Goal: Transaction & Acquisition: Purchase product/service

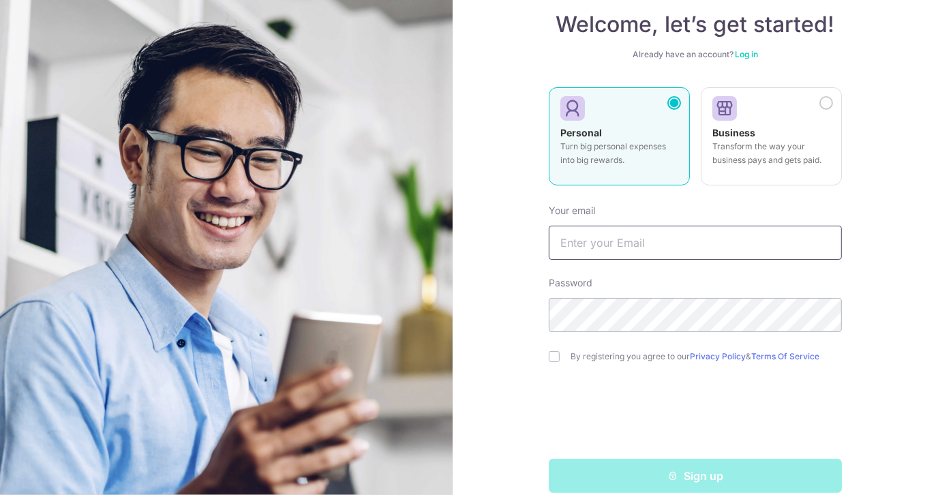
scroll to position [86, 0]
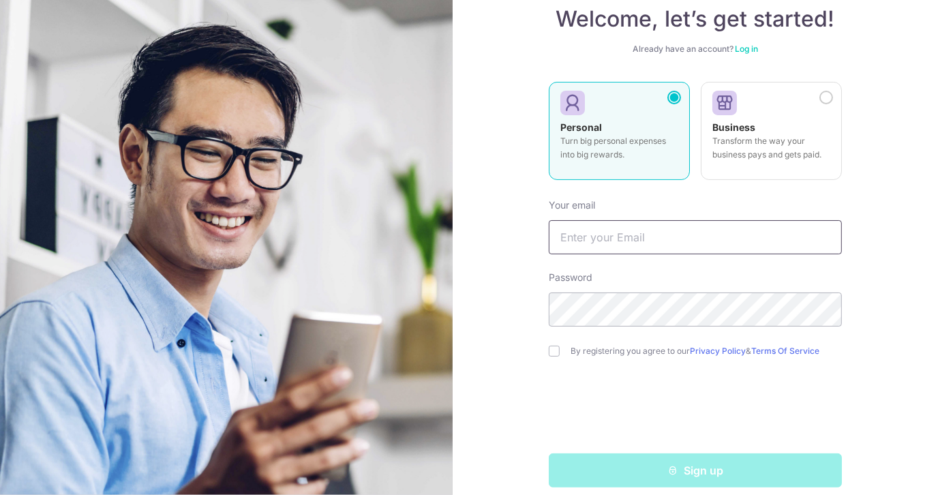
click at [731, 242] on input "text" at bounding box center [695, 237] width 293 height 34
type input "[EMAIL_ADDRESS][DOMAIN_NAME]"
click at [622, 363] on form "Your email kgky2@yahoo.com Password By registering you agree to our Privacy Pol…" at bounding box center [695, 337] width 293 height 299
click at [549, 348] on input "checkbox" at bounding box center [554, 350] width 11 height 11
checkbox input "true"
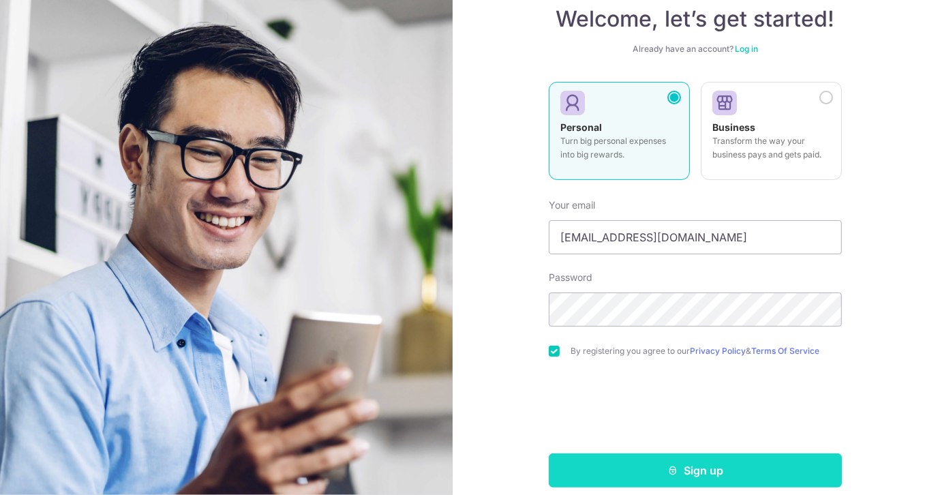
click at [625, 473] on button "Sign up" at bounding box center [695, 470] width 293 height 34
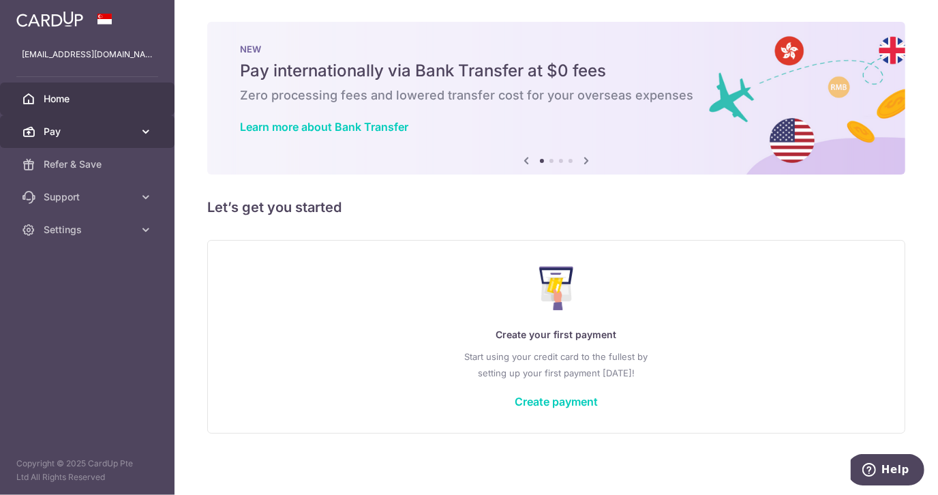
click at [147, 123] on link "Pay" at bounding box center [87, 131] width 174 height 33
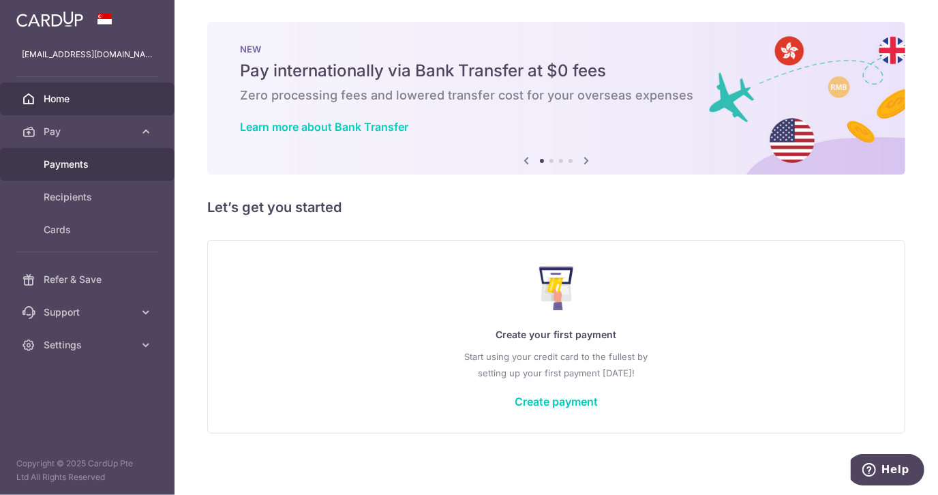
click at [105, 157] on span "Payments" at bounding box center [89, 164] width 90 height 14
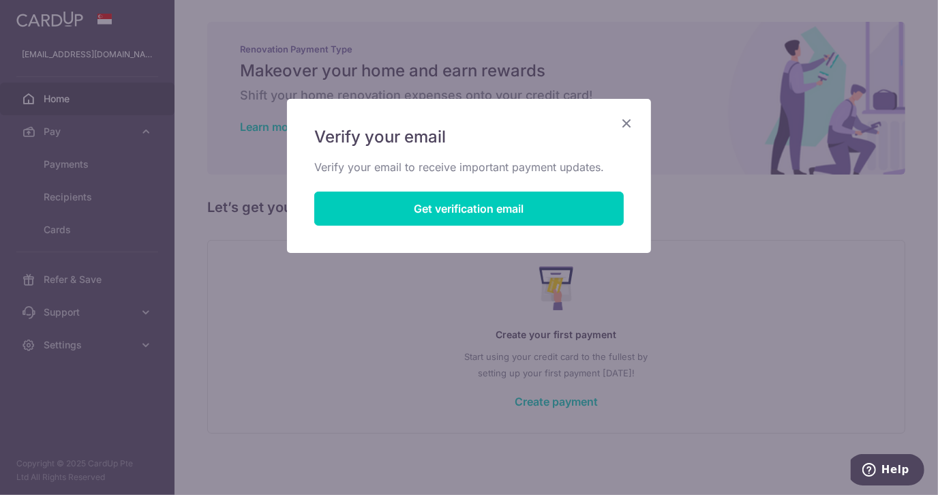
click at [626, 123] on icon "Close" at bounding box center [626, 122] width 16 height 17
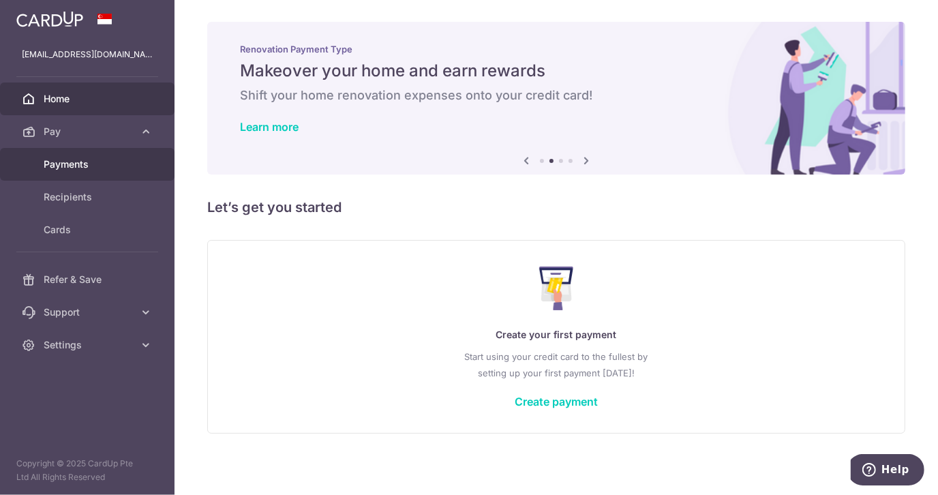
click at [84, 166] on span "Payments" at bounding box center [89, 164] width 90 height 14
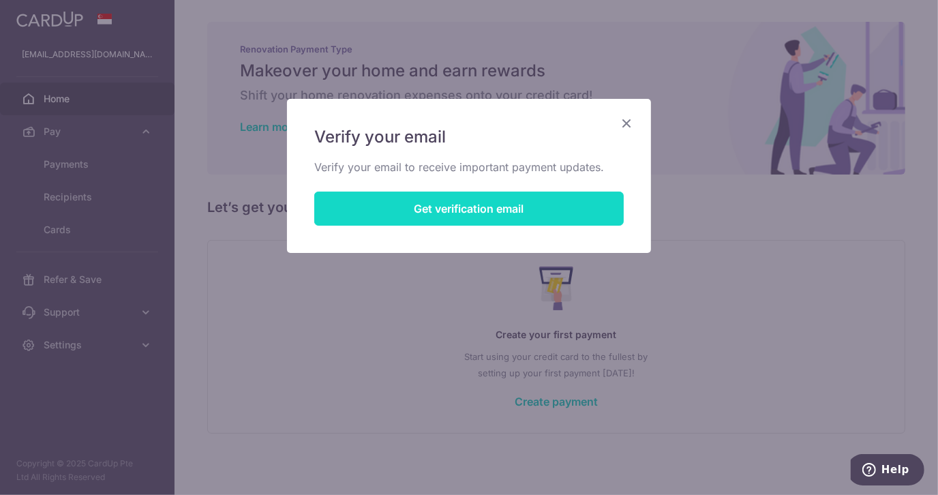
click at [493, 203] on button "Get verification email" at bounding box center [468, 208] width 309 height 34
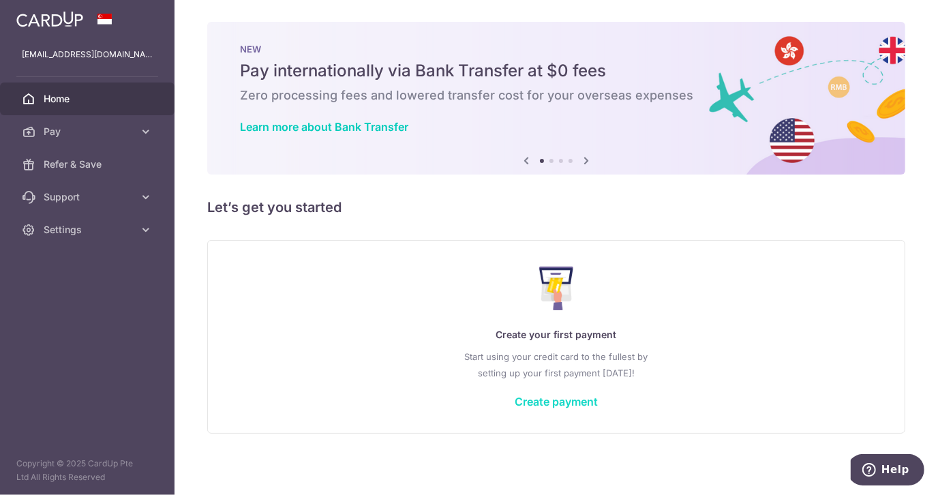
click at [556, 397] on link "Create payment" at bounding box center [555, 402] width 83 height 14
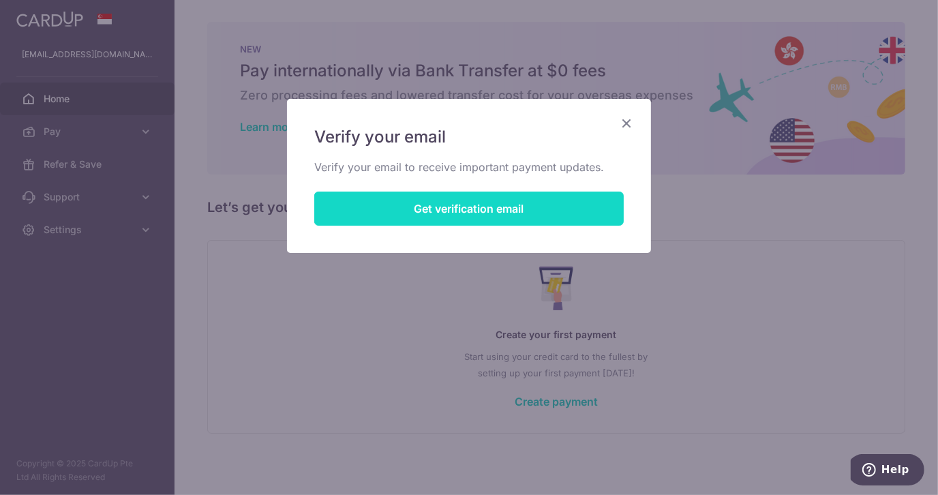
click at [518, 211] on button "Get verification email" at bounding box center [468, 208] width 309 height 34
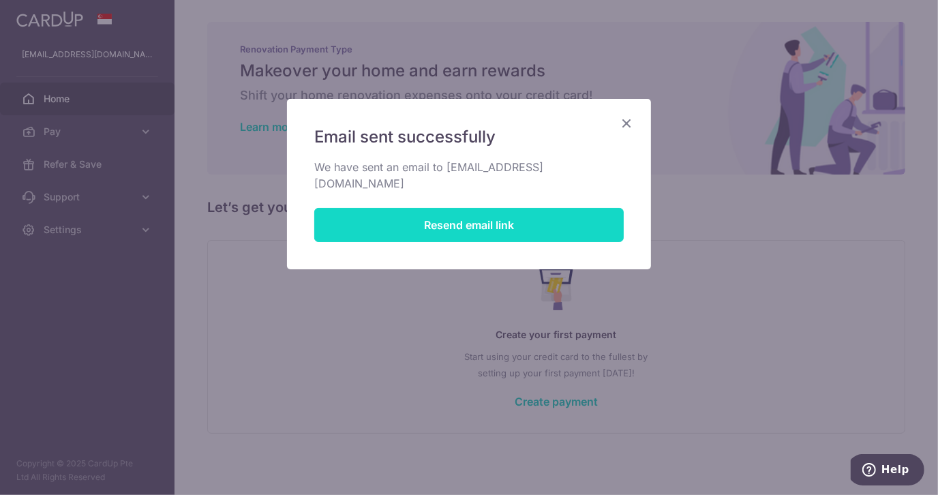
click at [518, 211] on button "Resend email link" at bounding box center [468, 225] width 309 height 34
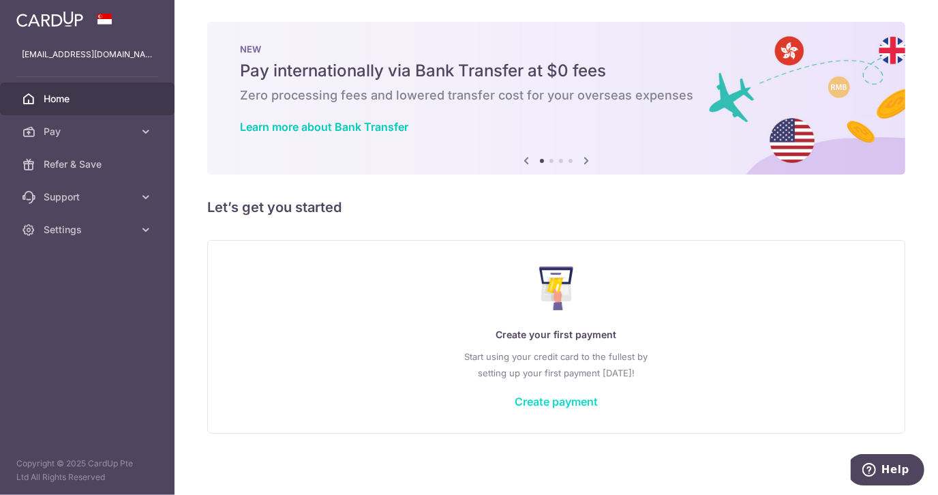
click at [554, 400] on link "Create payment" at bounding box center [555, 402] width 83 height 14
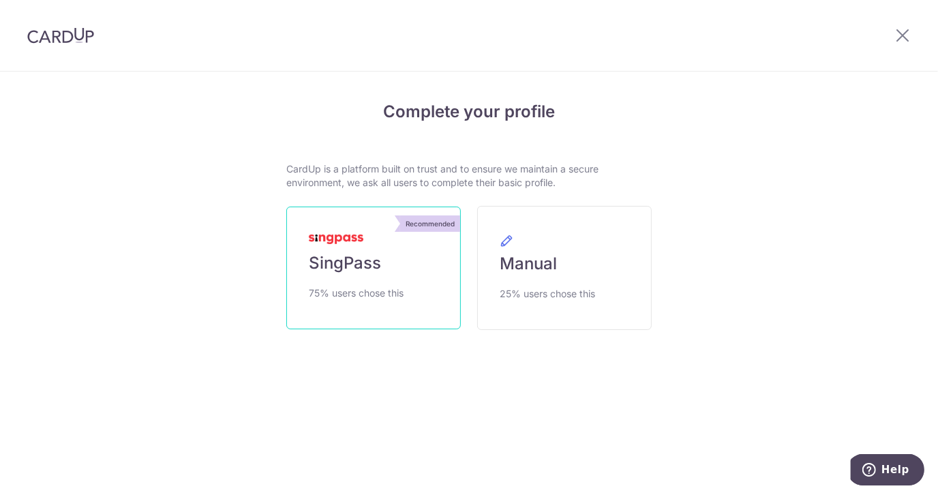
click at [392, 285] on span "75% users chose this" at bounding box center [356, 293] width 95 height 16
click at [359, 257] on span "SingPass" at bounding box center [345, 263] width 72 height 22
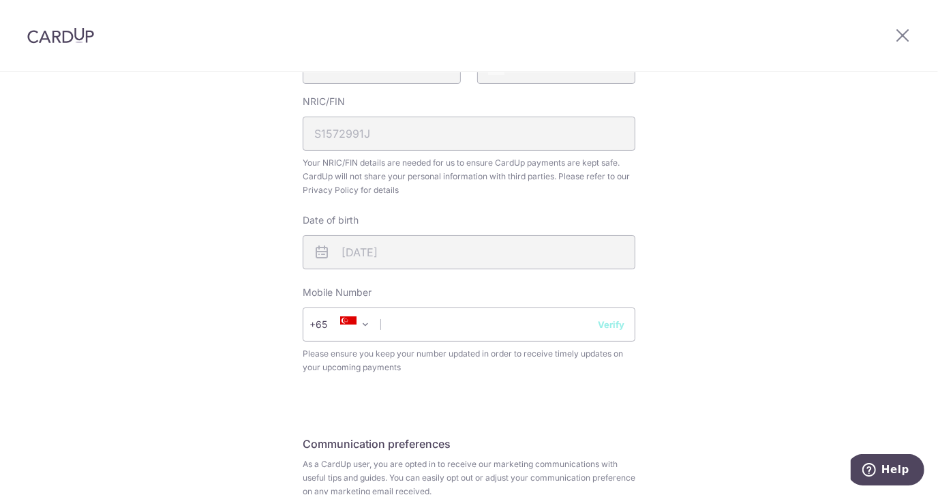
scroll to position [416, 0]
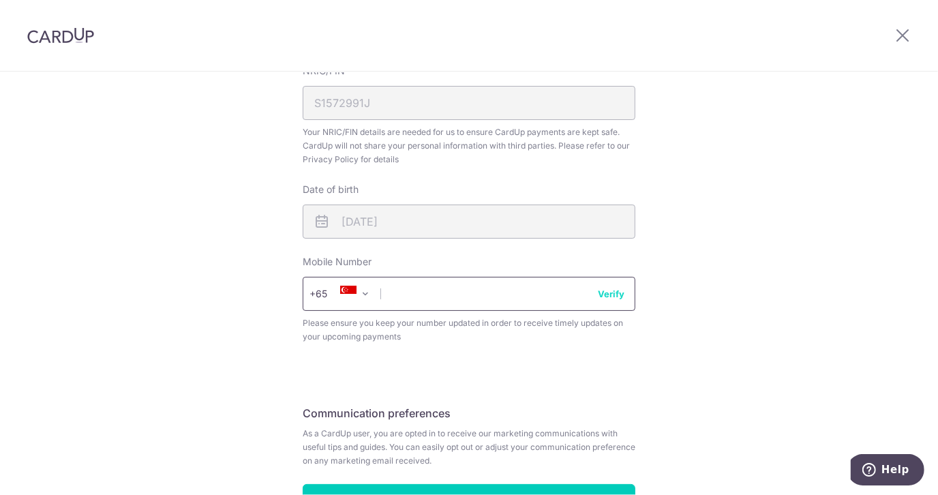
click at [479, 298] on input "text" at bounding box center [469, 294] width 333 height 34
type input "96666960"
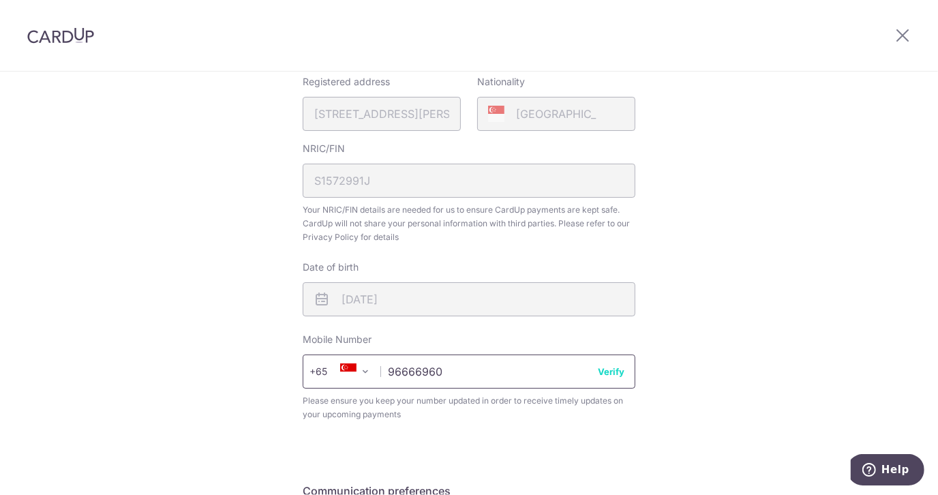
scroll to position [354, 0]
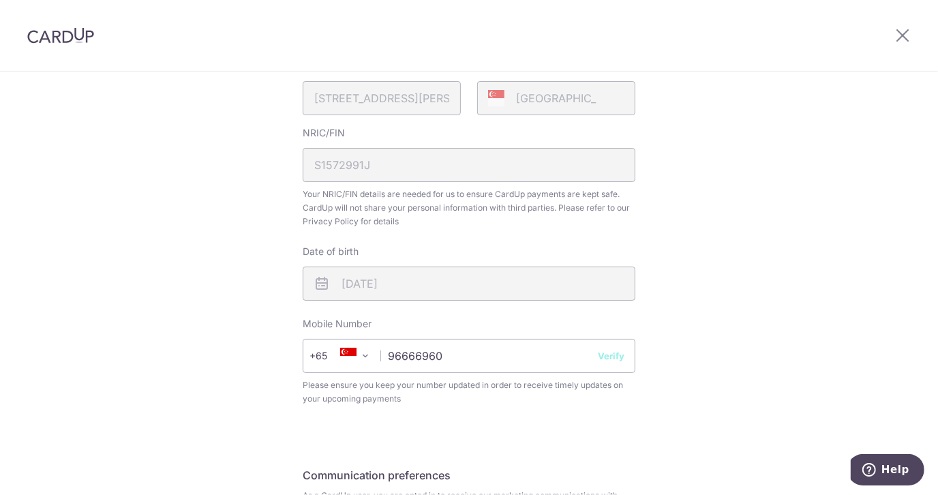
click at [435, 93] on div "Registered address 44, SOO CHOW DRIVE, SINGAPORE, 575547" at bounding box center [382, 87] width 158 height 56
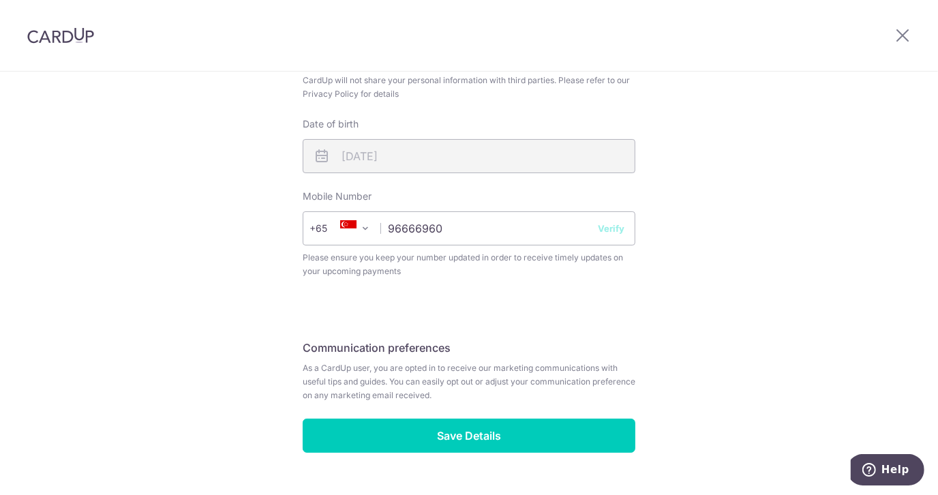
scroll to position [513, 0]
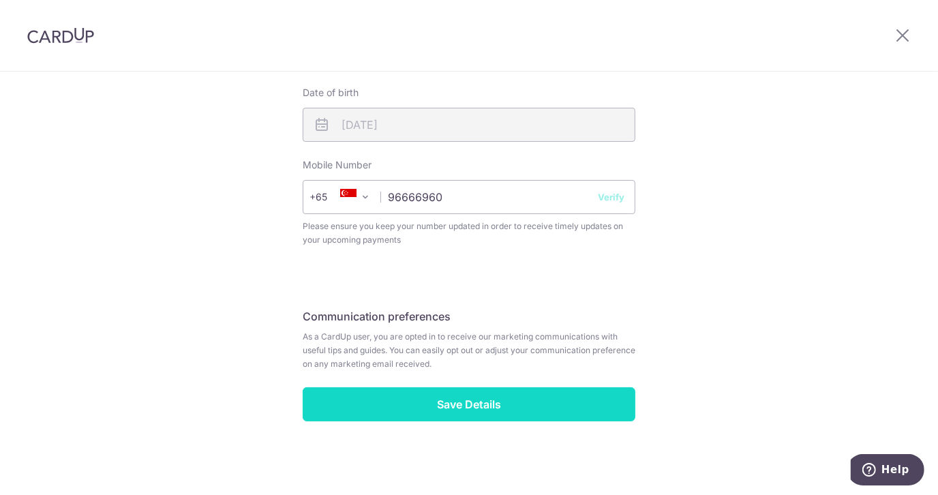
click at [462, 403] on input "Save Details" at bounding box center [469, 404] width 333 height 34
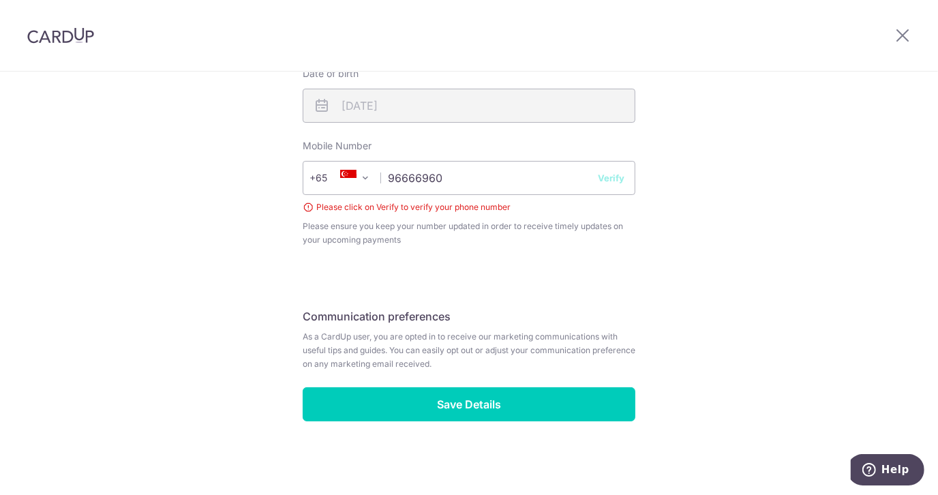
click at [607, 179] on button "Verify" at bounding box center [611, 178] width 27 height 14
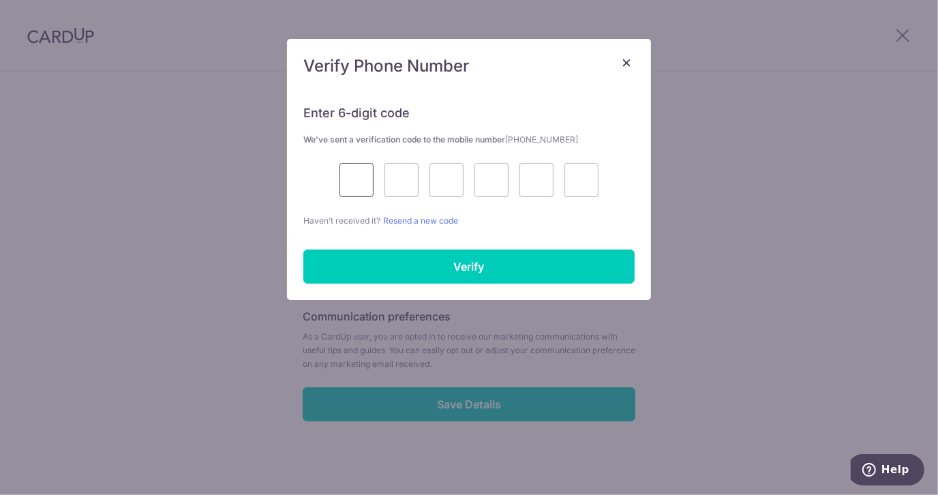
click at [360, 181] on input "text" at bounding box center [356, 180] width 34 height 34
type input "8"
type input "0"
type input "8"
type input "0"
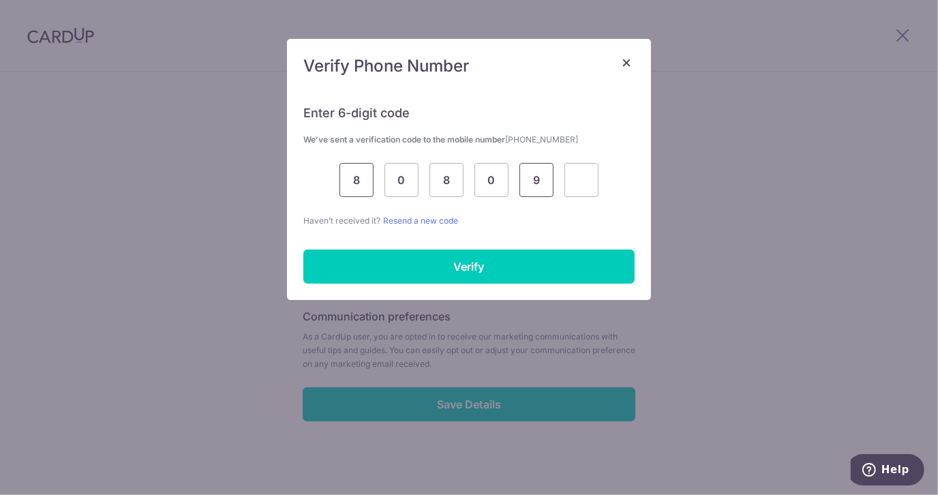
type input "9"
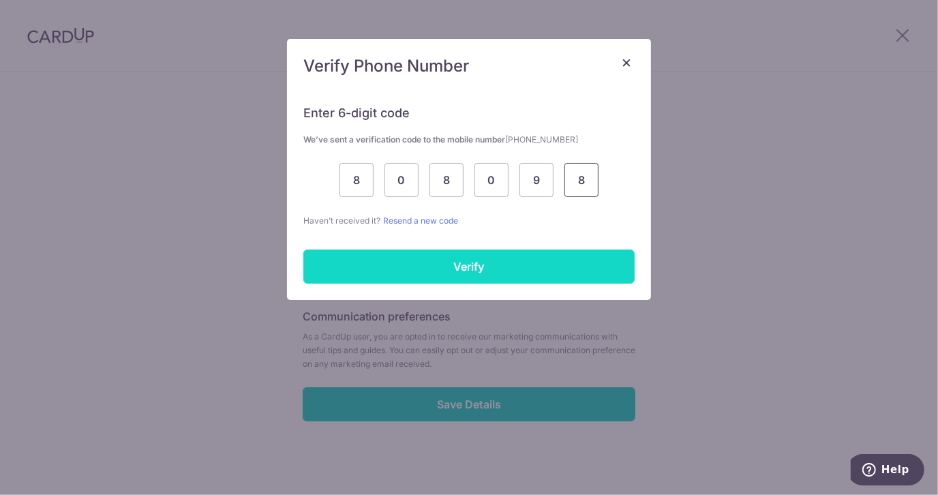
type input "8"
click at [457, 275] on input "Verify" at bounding box center [468, 266] width 331 height 34
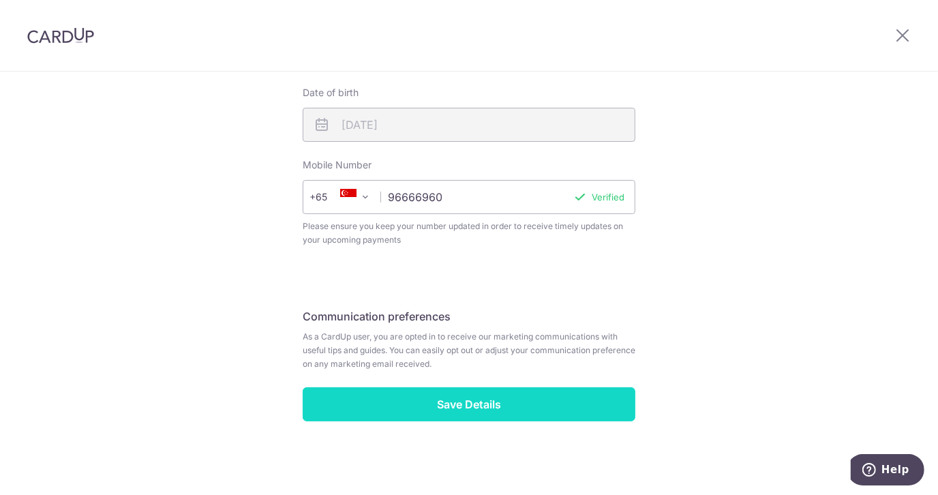
click at [458, 406] on input "Save Details" at bounding box center [469, 404] width 333 height 34
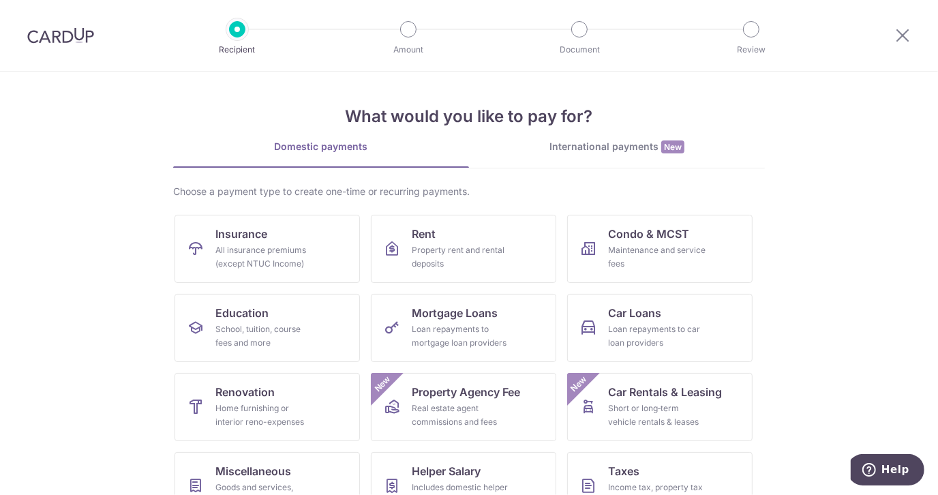
scroll to position [114, 0]
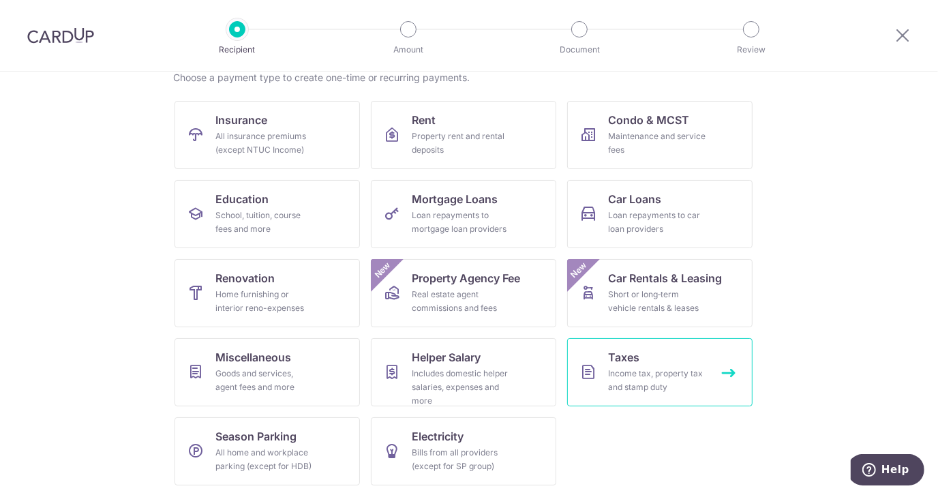
click at [628, 389] on div "Income tax, property tax and stamp duty" at bounding box center [657, 380] width 98 height 27
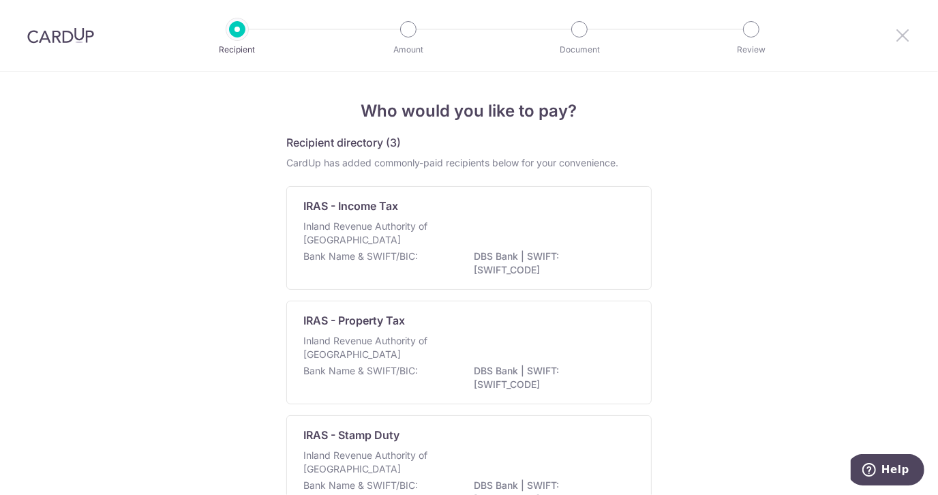
click at [907, 37] on icon at bounding box center [902, 35] width 16 height 17
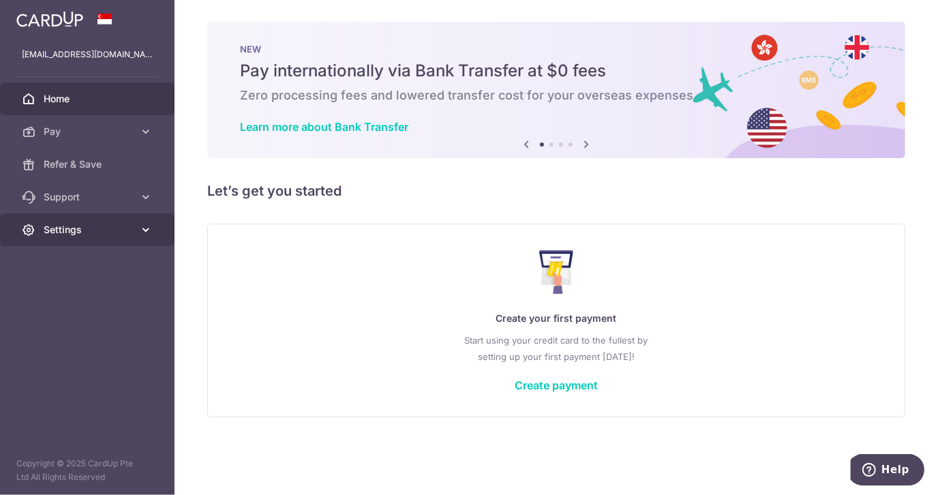
click at [114, 226] on span "Settings" at bounding box center [89, 230] width 90 height 14
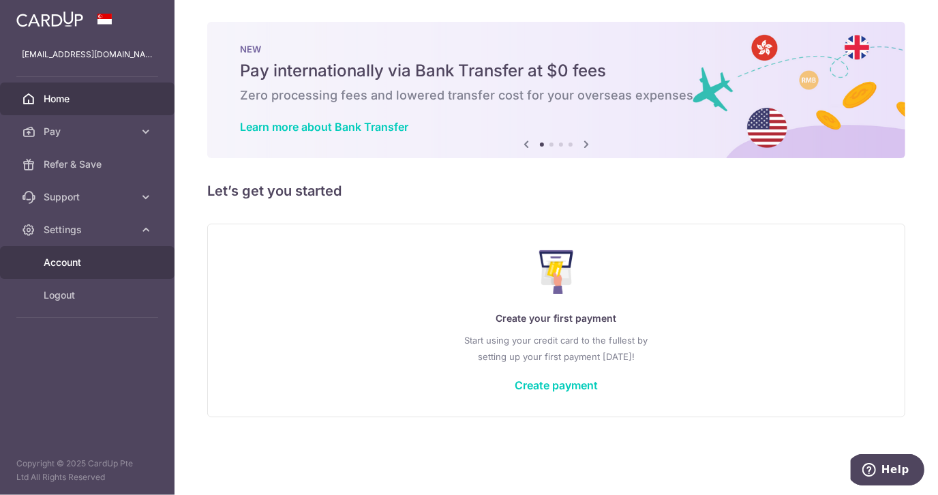
click at [86, 261] on span "Account" at bounding box center [89, 263] width 90 height 14
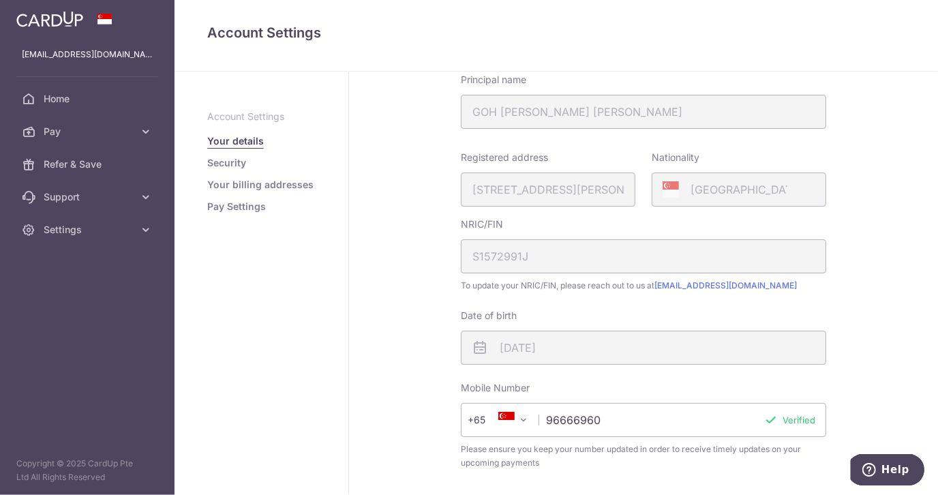
scroll to position [168, 0]
click at [236, 204] on link "Pay Settings" at bounding box center [236, 207] width 59 height 14
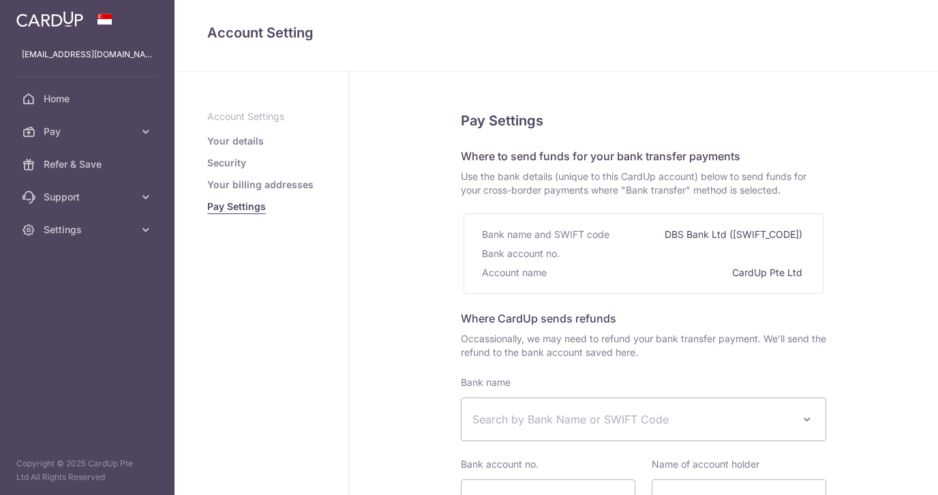
select select
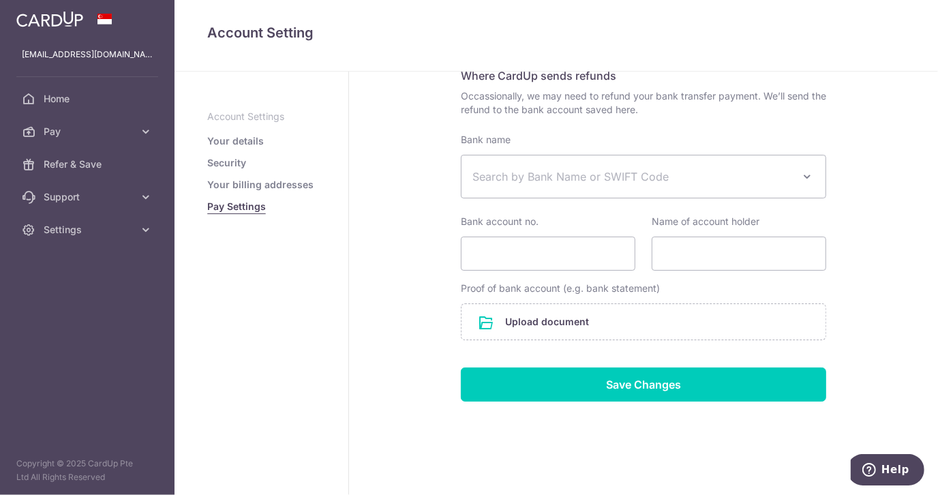
scroll to position [246, 0]
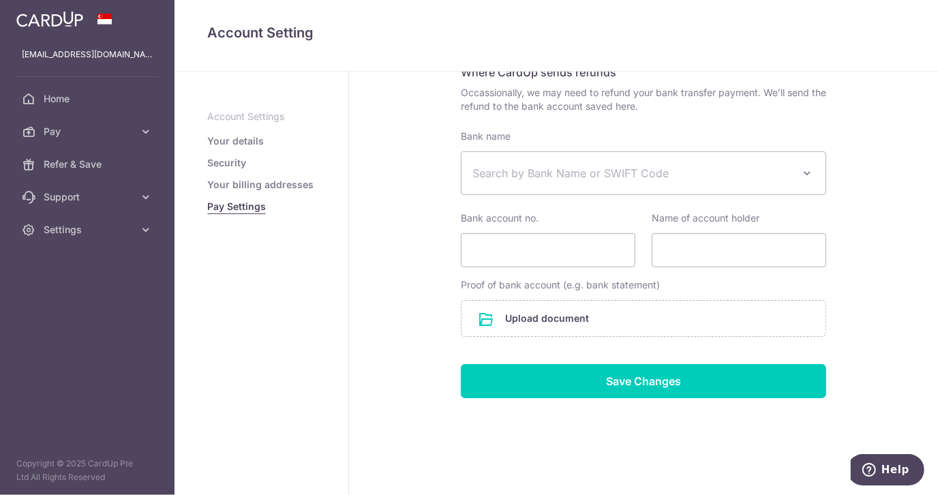
click at [252, 185] on link "Your billing addresses" at bounding box center [260, 185] width 106 height 14
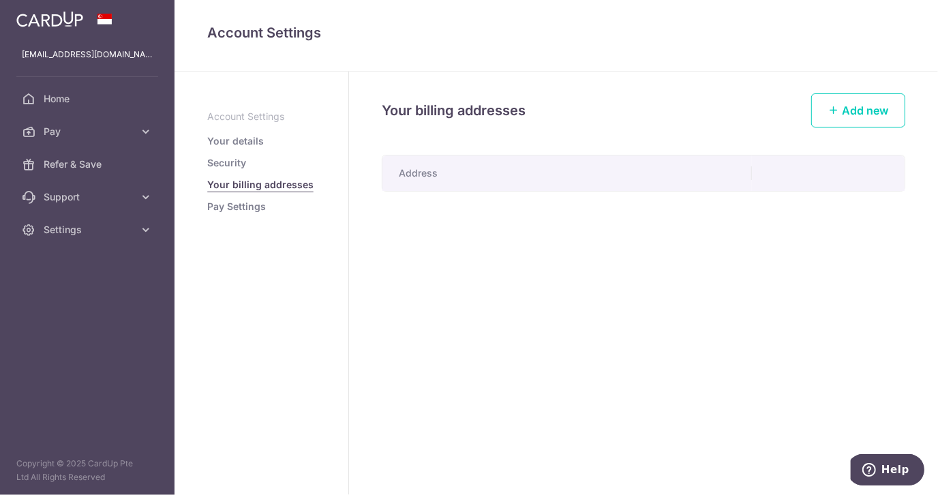
click at [427, 174] on th "Address" at bounding box center [566, 172] width 369 height 35
click at [458, 166] on th "Address" at bounding box center [566, 172] width 369 height 35
click at [238, 140] on link "Your details" at bounding box center [235, 141] width 57 height 14
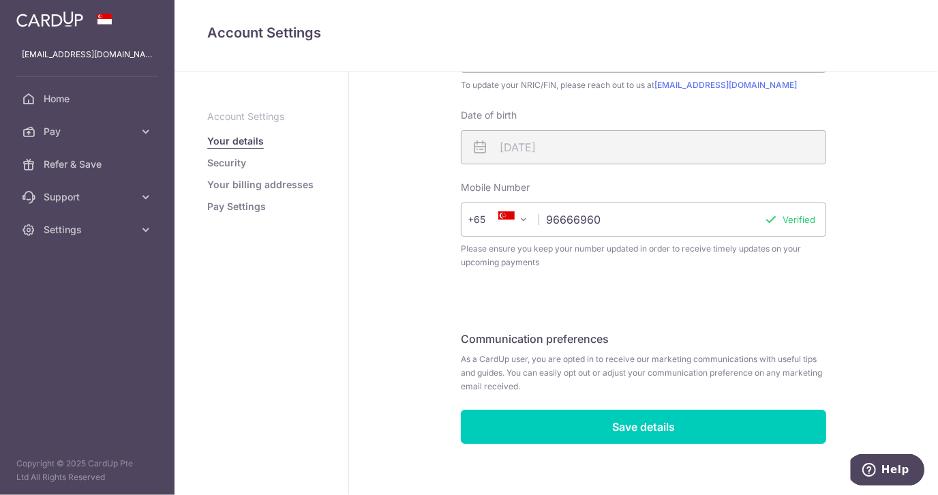
scroll to position [378, 0]
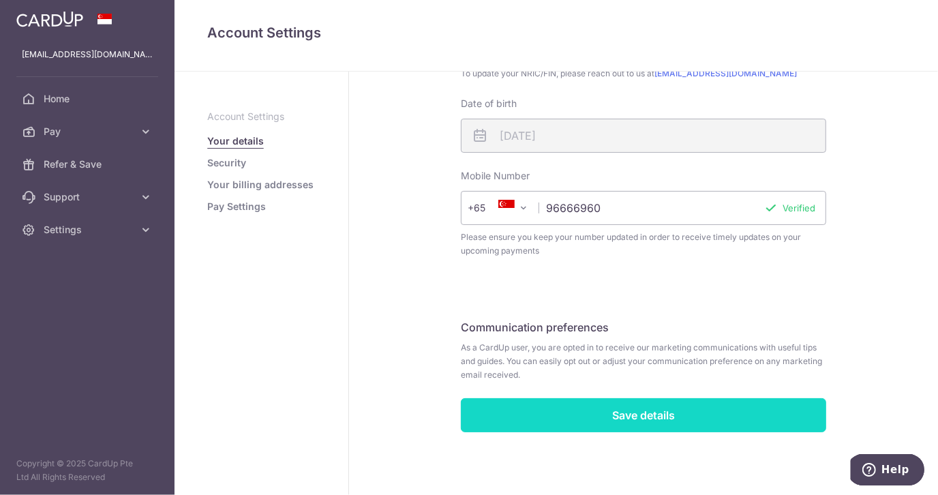
click at [560, 410] on input "Save details" at bounding box center [643, 415] width 365 height 34
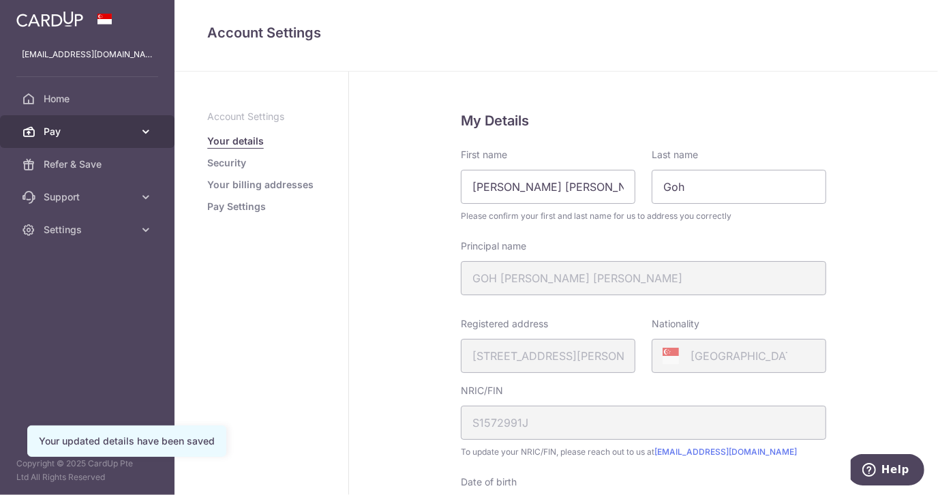
click at [147, 128] on icon at bounding box center [146, 132] width 14 height 14
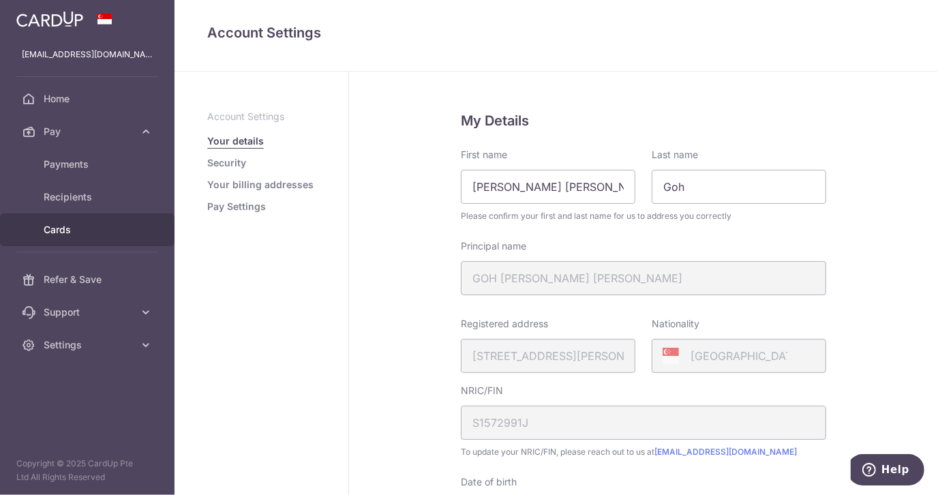
click at [67, 226] on span "Cards" at bounding box center [89, 230] width 90 height 14
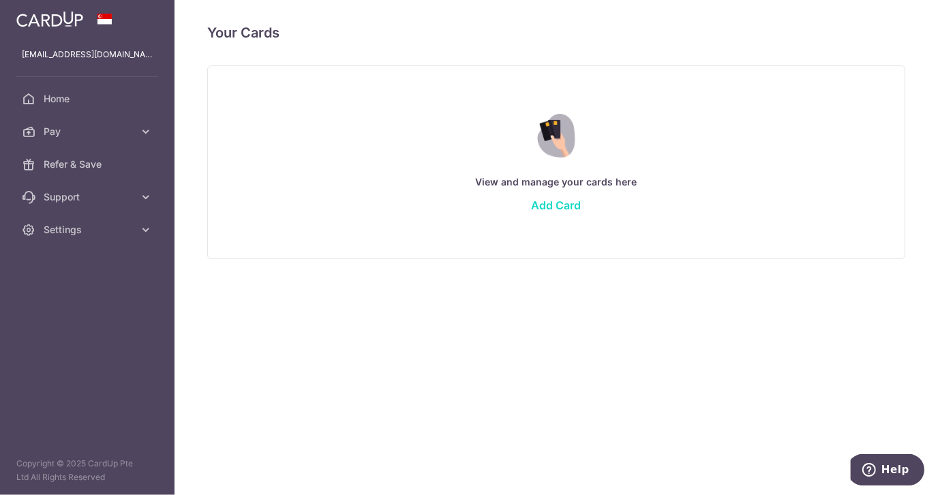
click at [551, 204] on link "Add Card" at bounding box center [556, 205] width 50 height 14
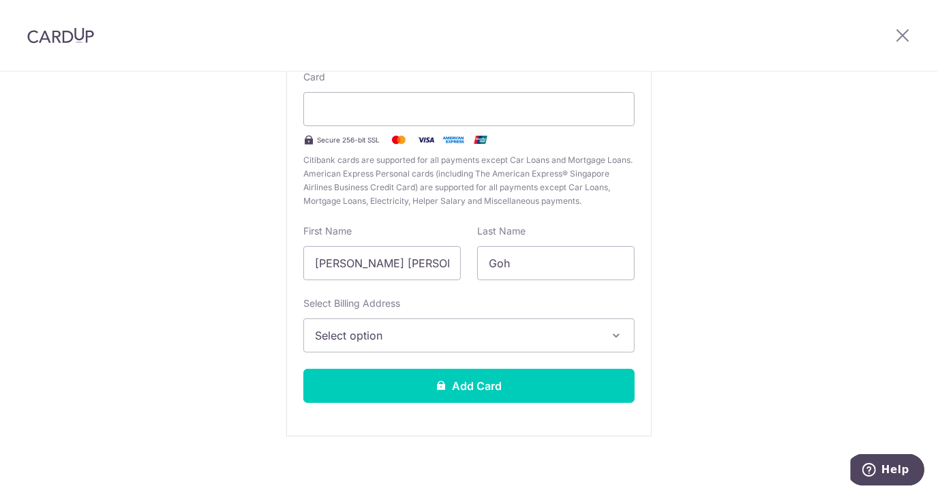
scroll to position [148, 0]
